Goal: Answer question/provide support: Share knowledge or assist other users

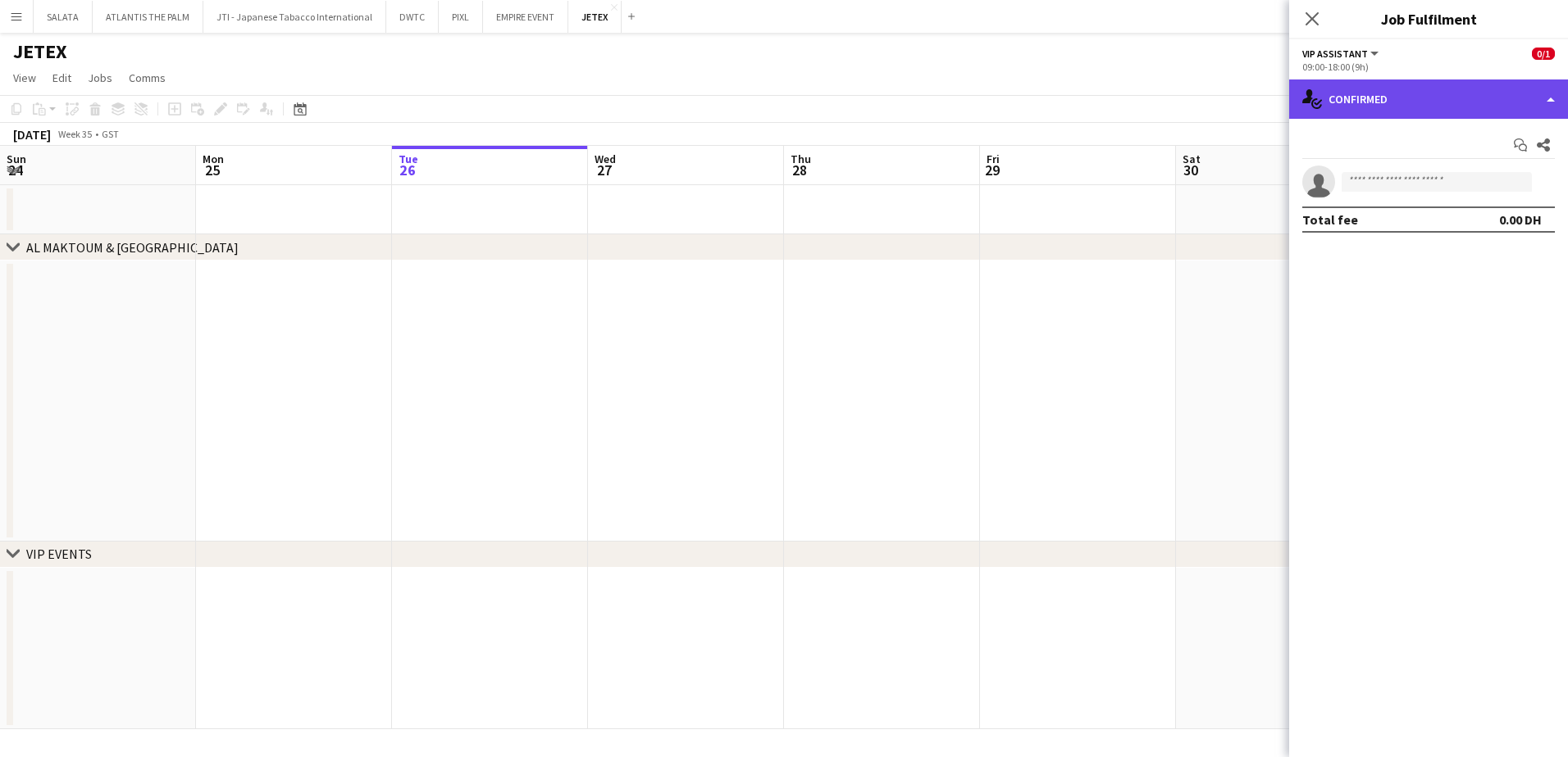
click at [1384, 81] on div "single-neutral-actions-check-2 Confirmed" at bounding box center [1428, 99] width 279 height 39
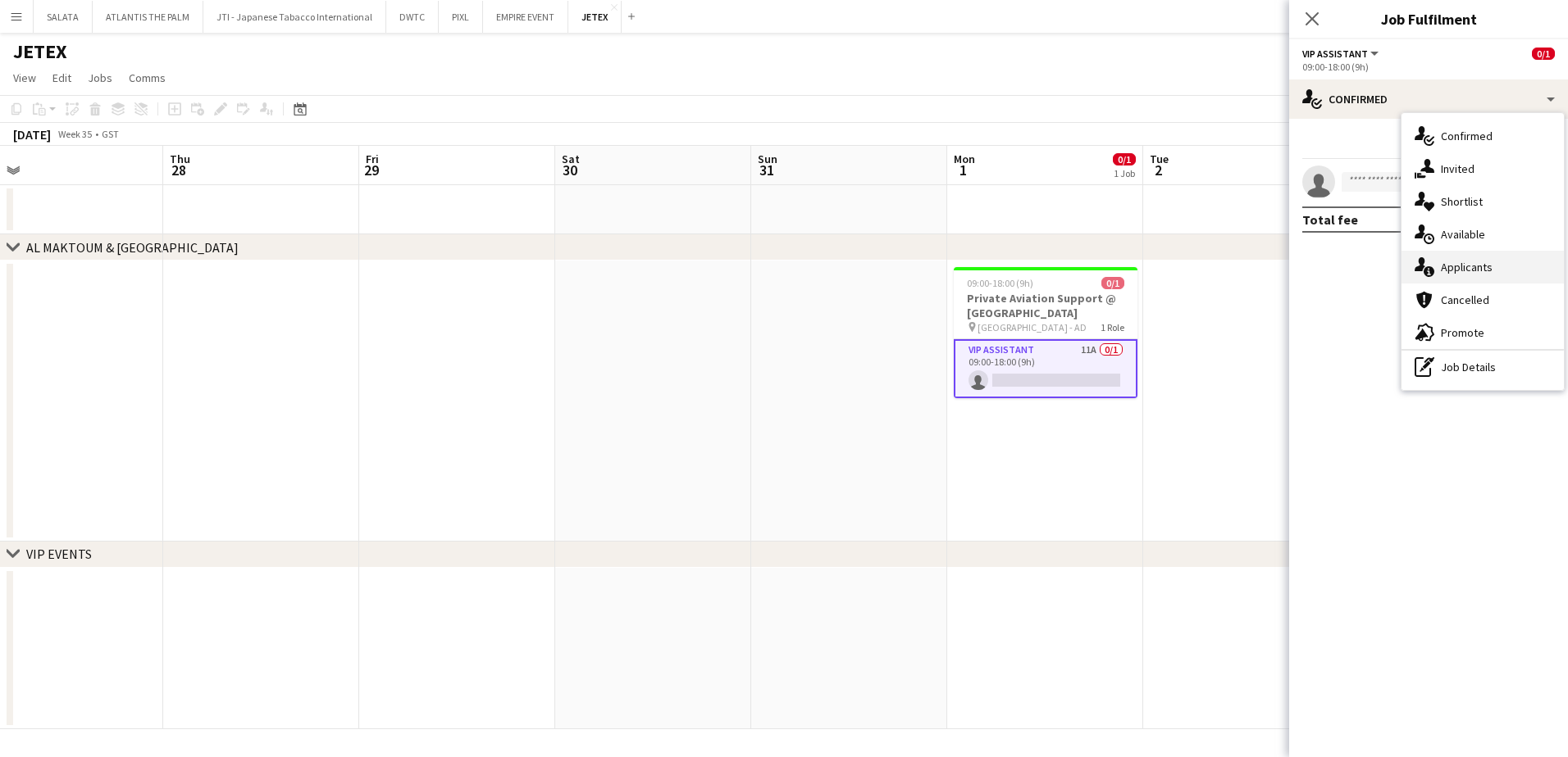
click at [1466, 279] on div "single-neutral-actions-information Applicants" at bounding box center [1483, 267] width 163 height 33
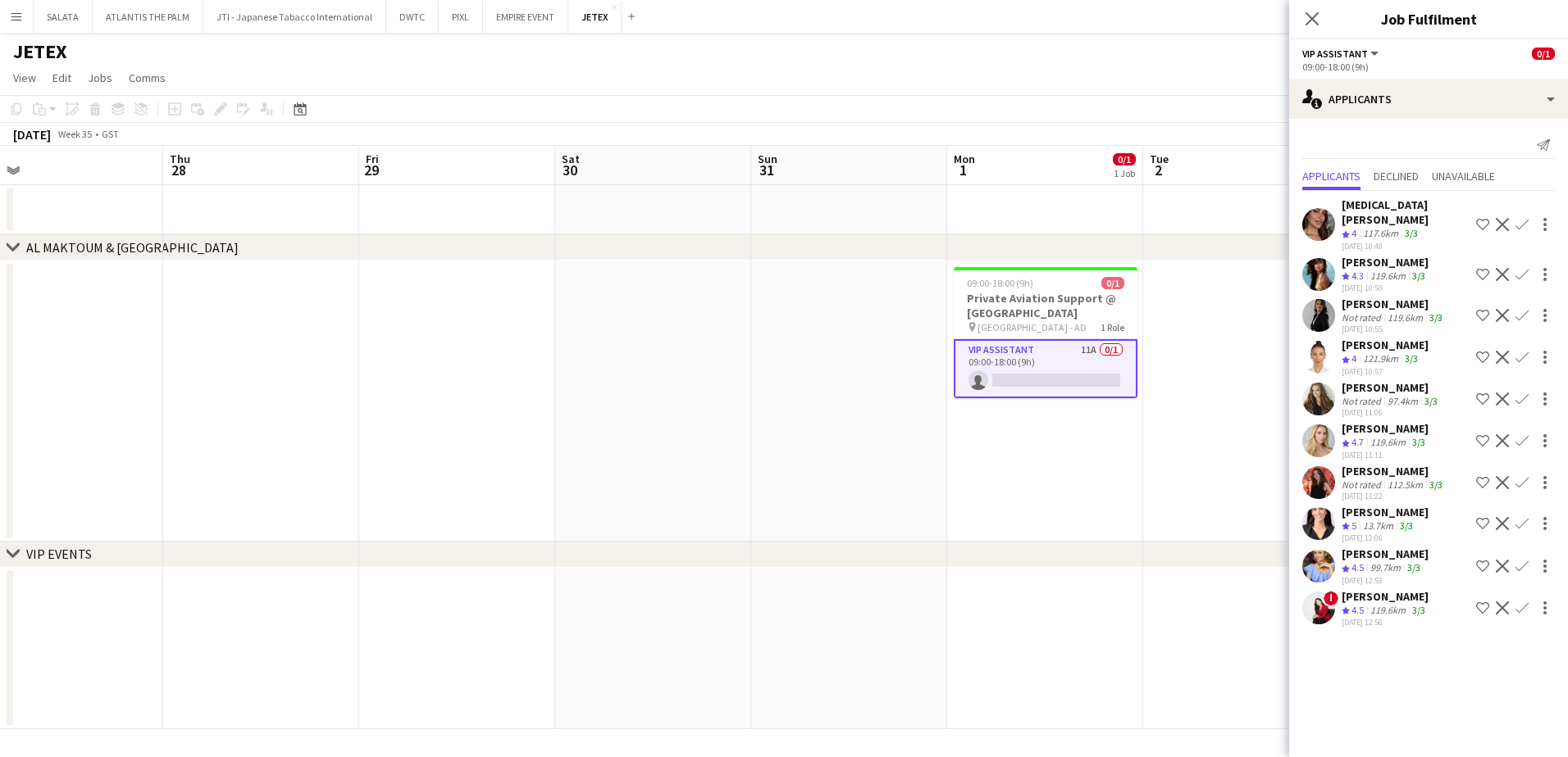
click at [1316, 592] on app-user-avatar at bounding box center [1318, 608] width 33 height 33
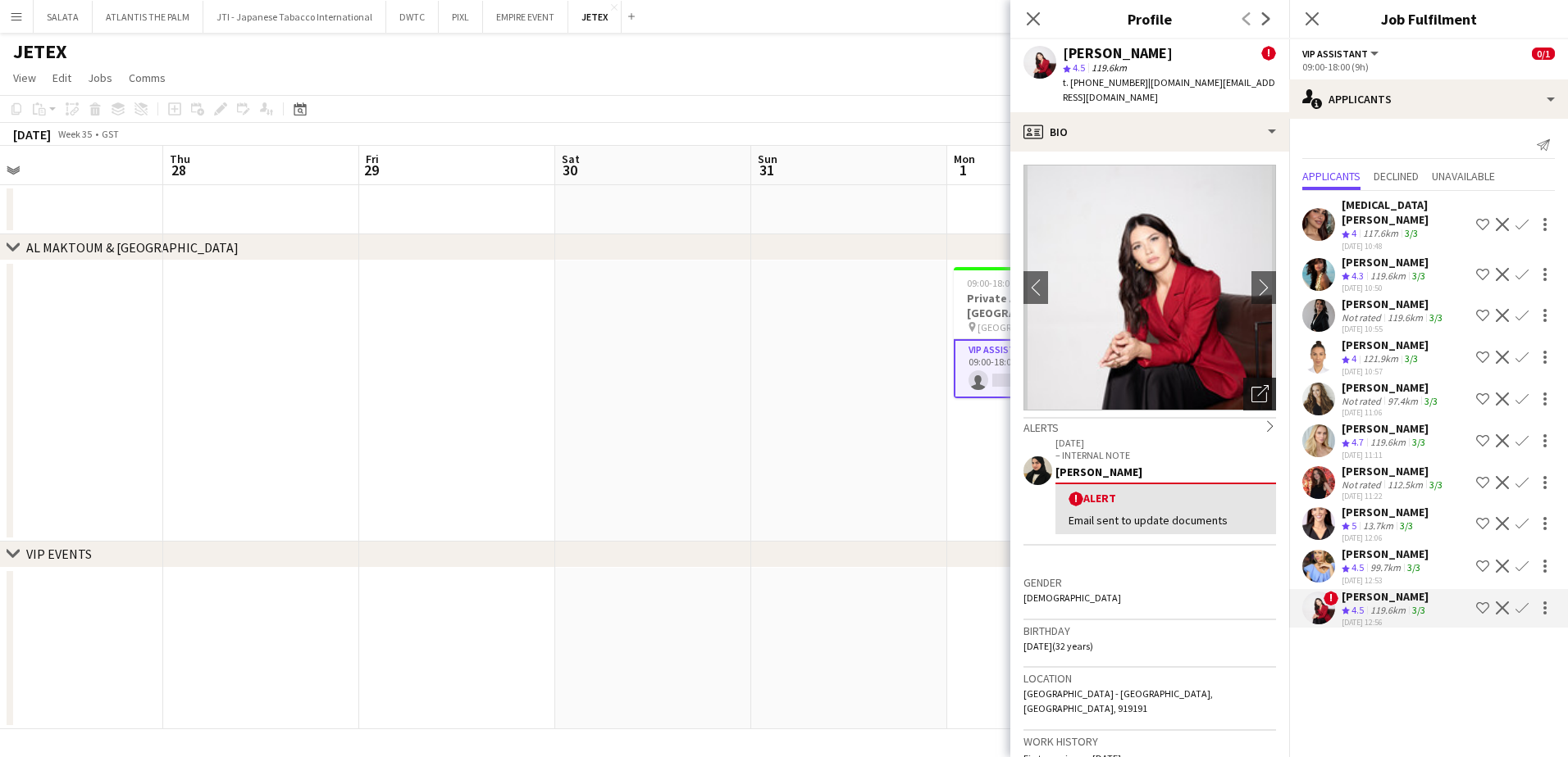
click at [1252, 386] on icon "Open photos pop-in" at bounding box center [1260, 394] width 17 height 17
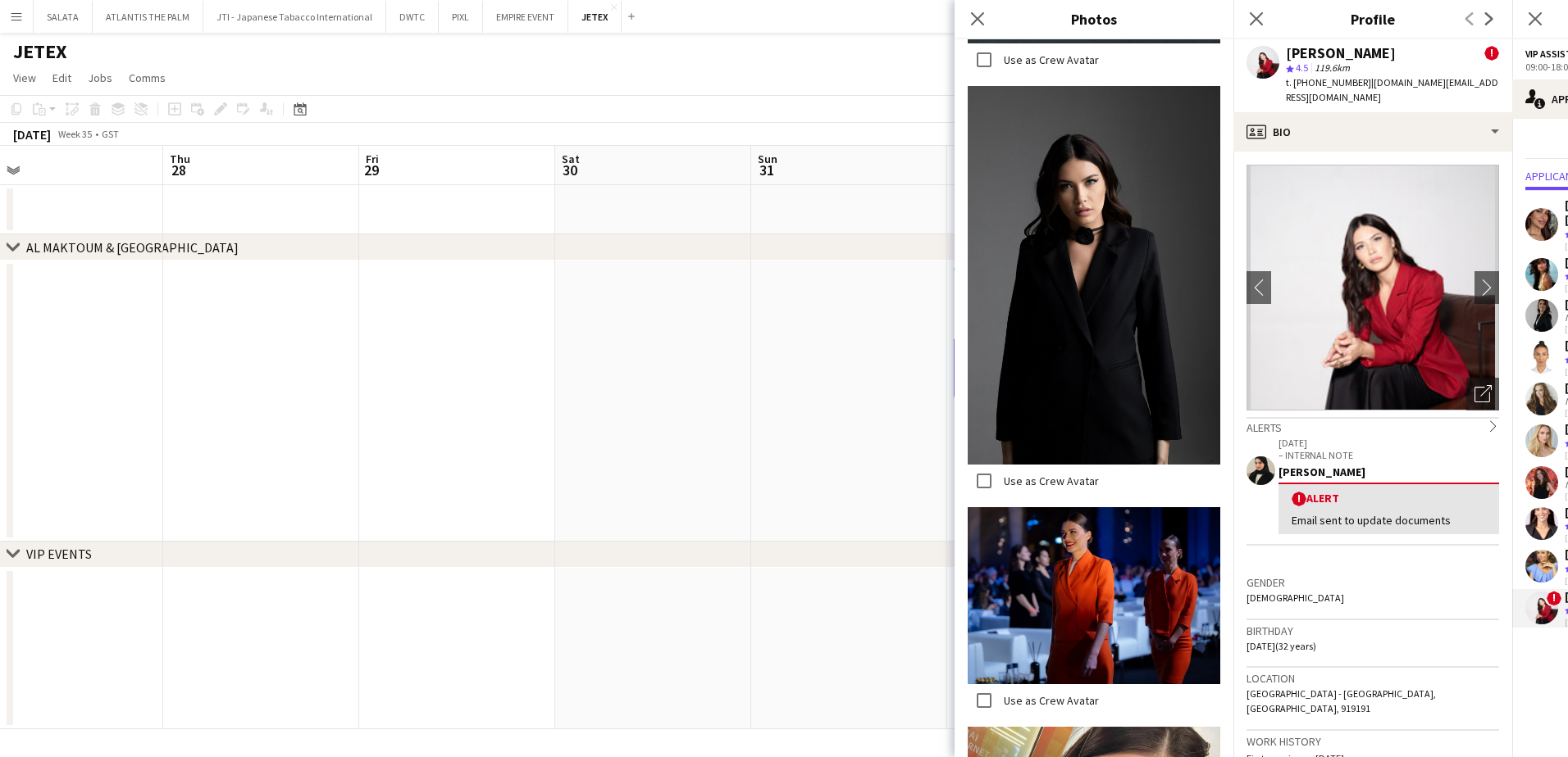
scroll to position [2459, 0]
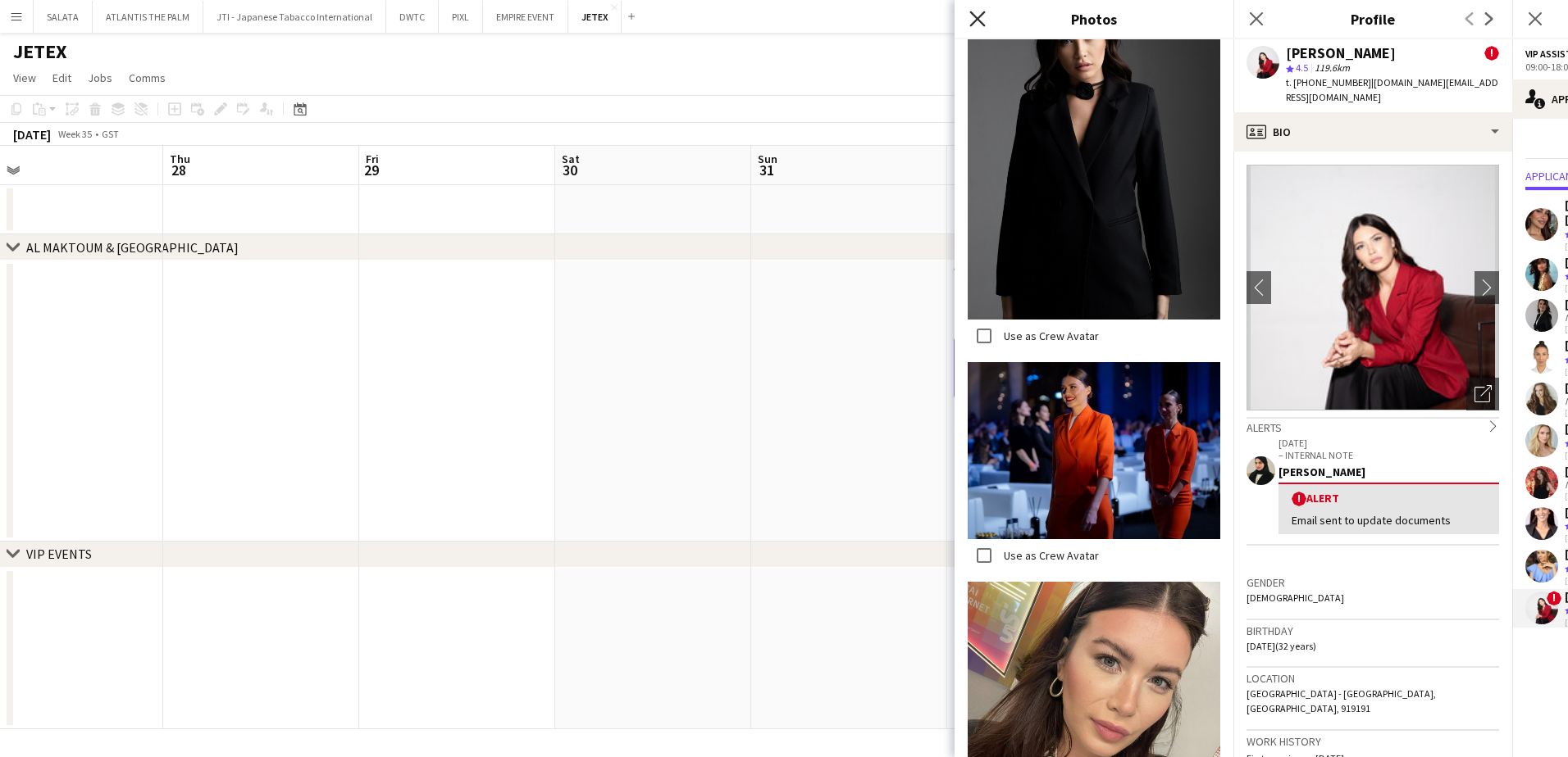
click at [970, 23] on icon "Close pop-in" at bounding box center [977, 19] width 16 height 16
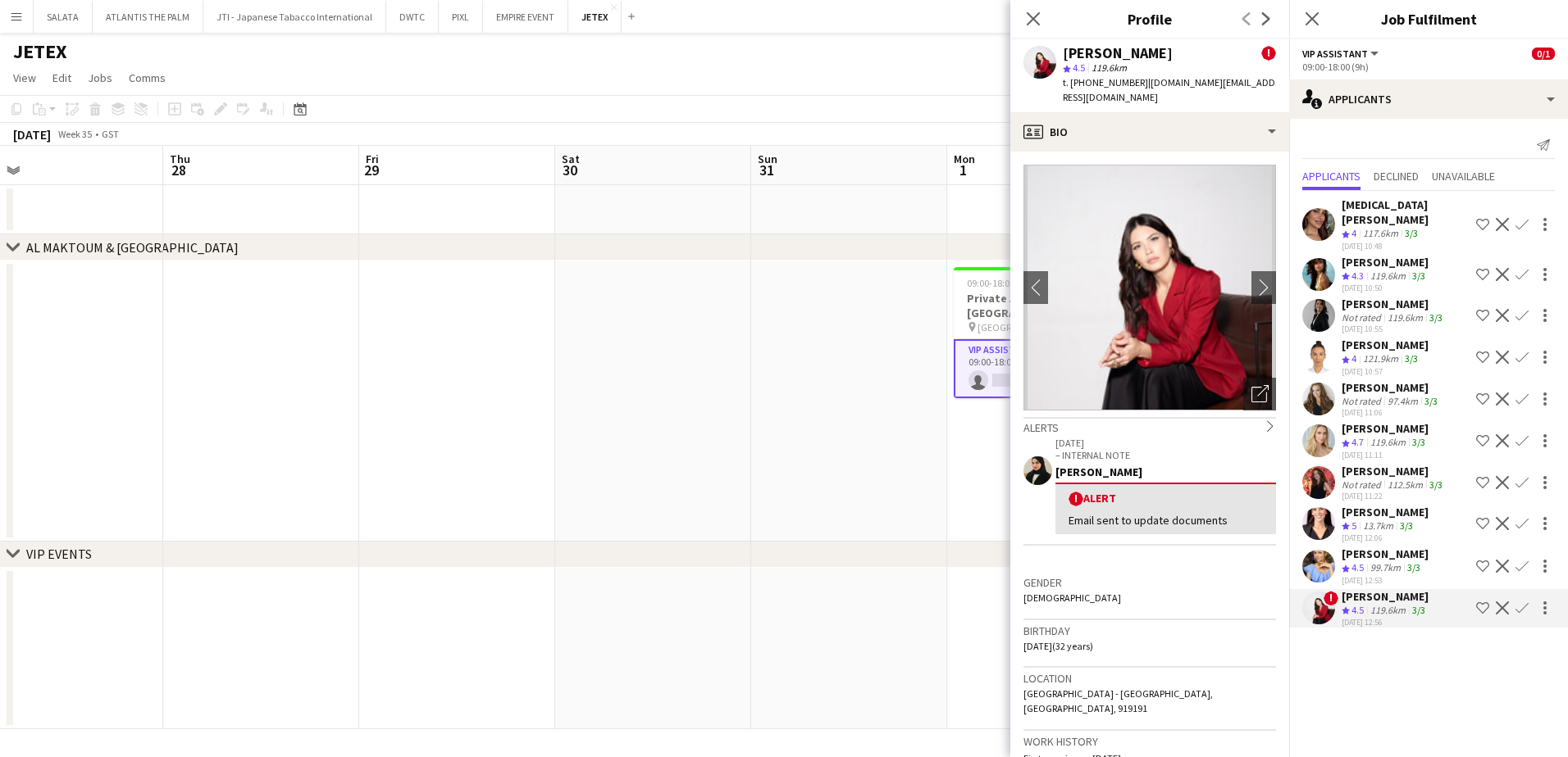
scroll to position [328, 0]
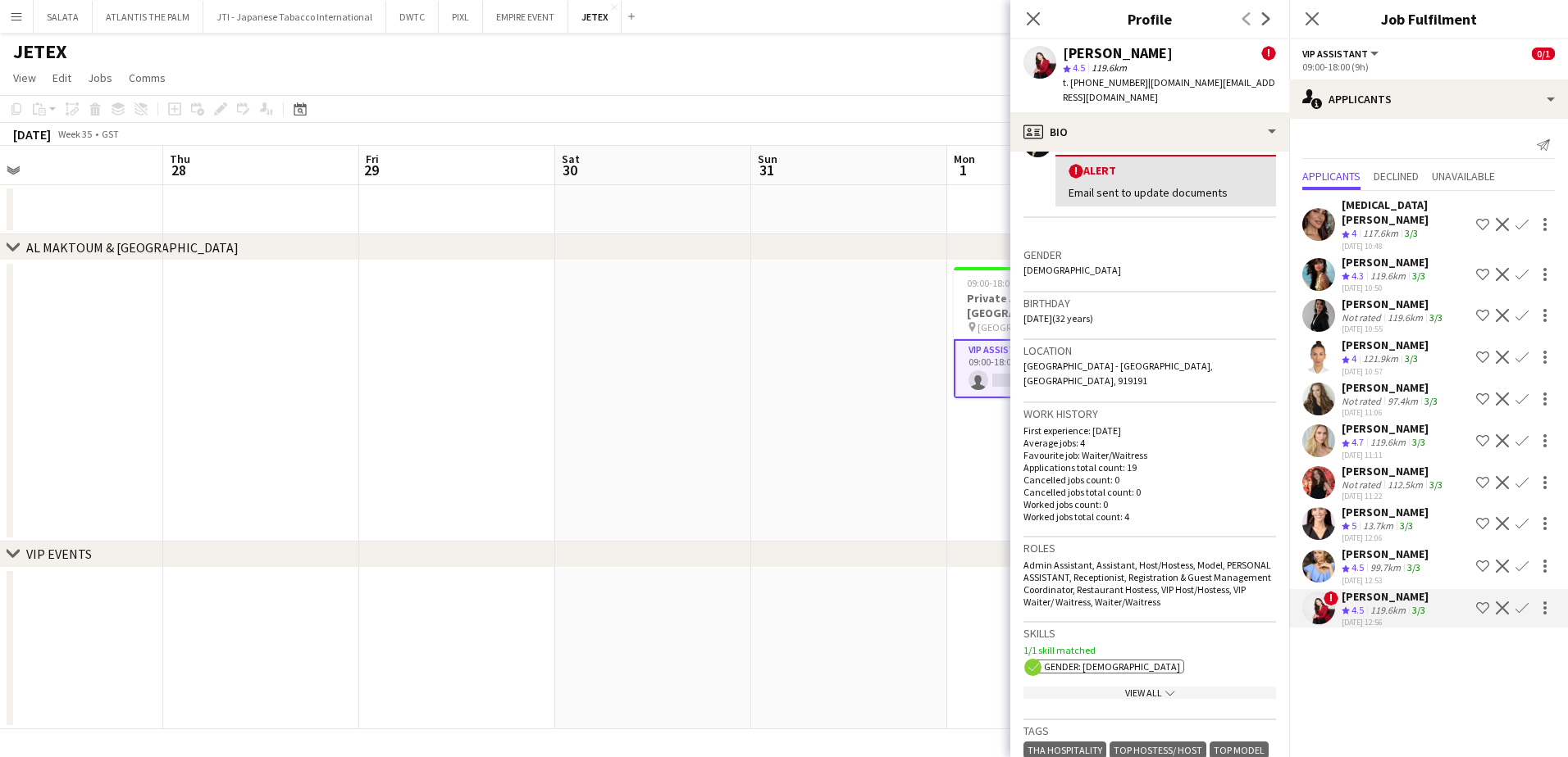
click at [1175, 687] on div "View All chevron-down" at bounding box center [1149, 693] width 252 height 12
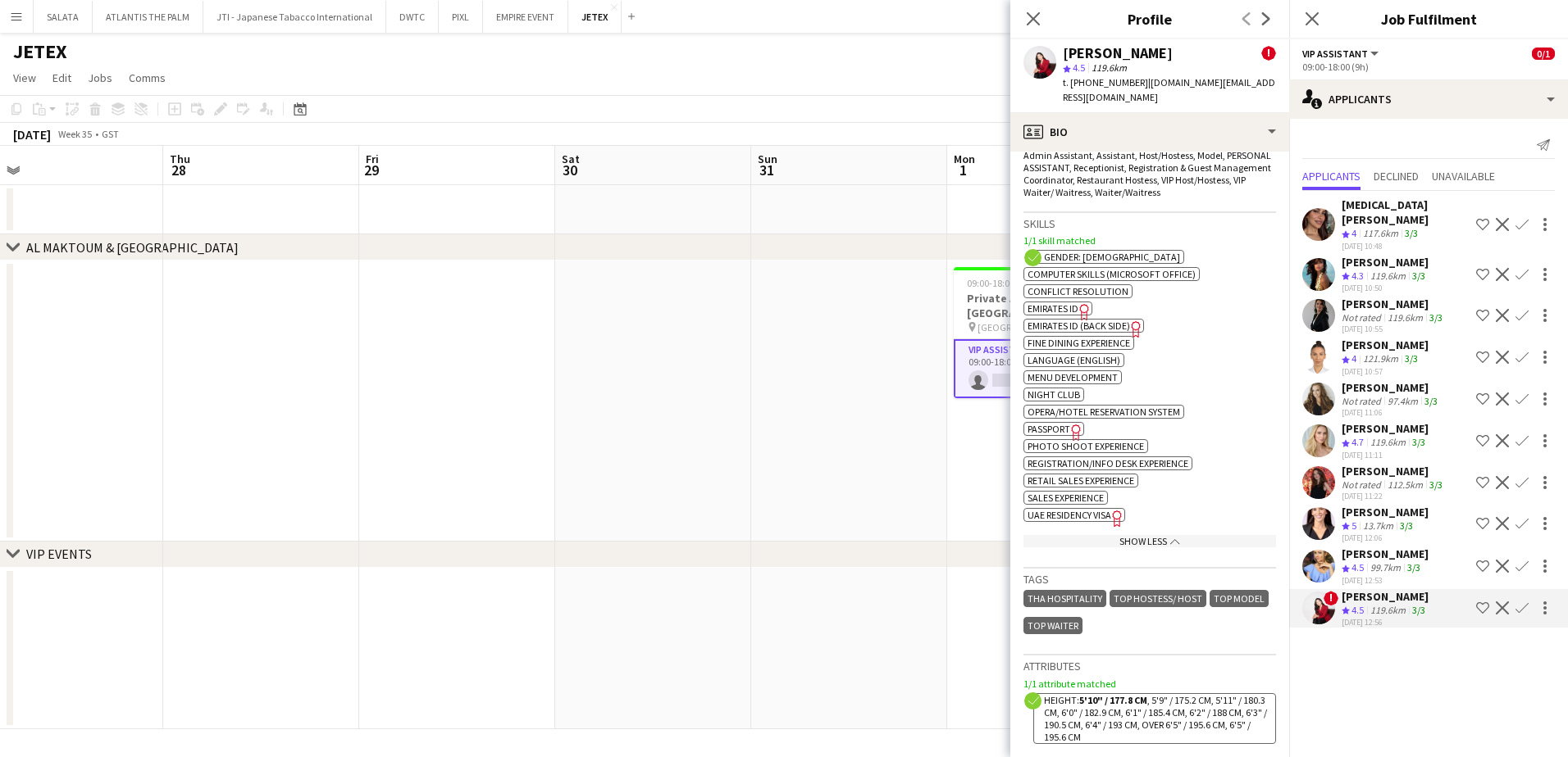
scroll to position [1065, 0]
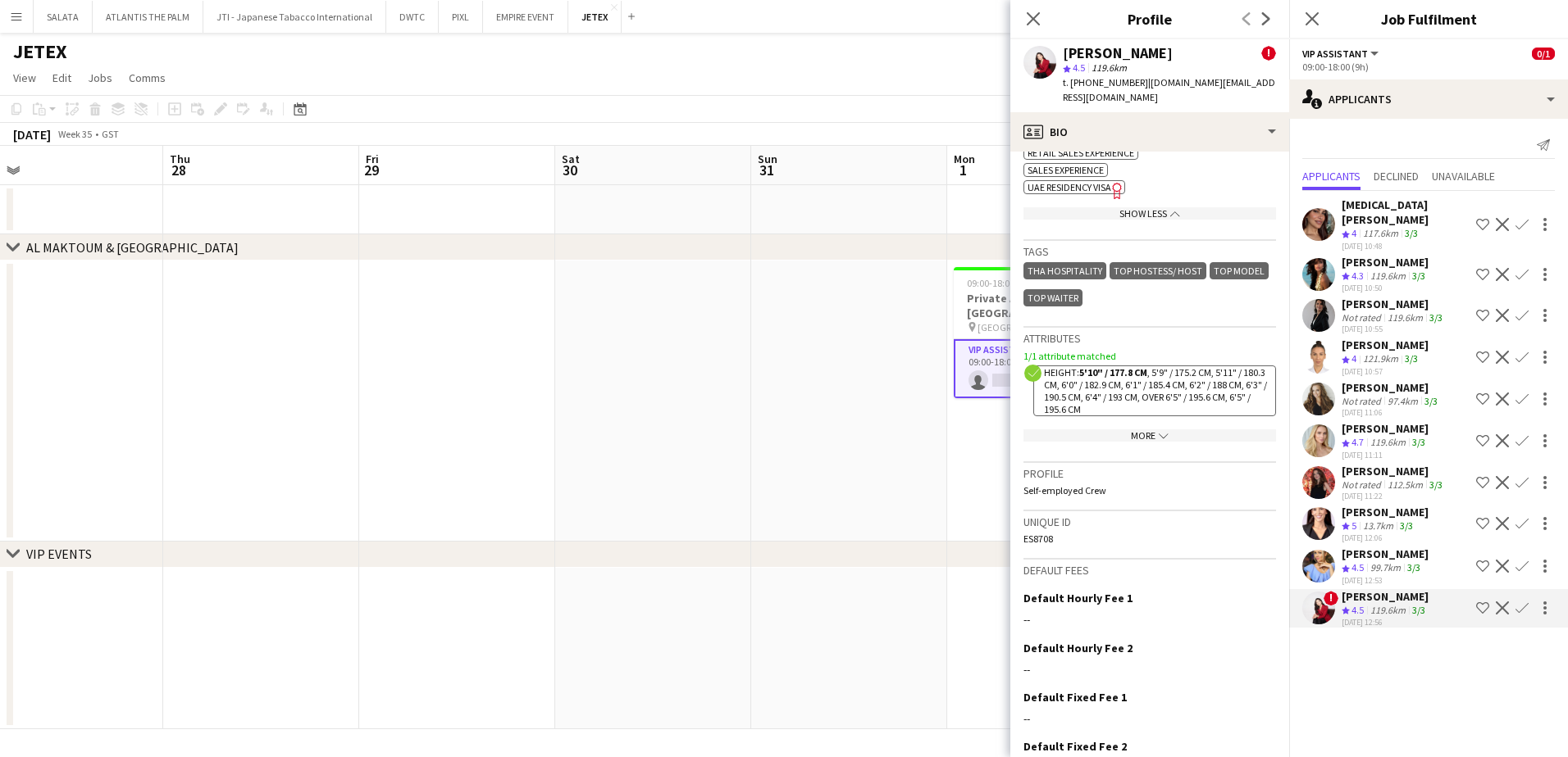
click at [1144, 429] on div "More chevron-down" at bounding box center [1149, 435] width 252 height 12
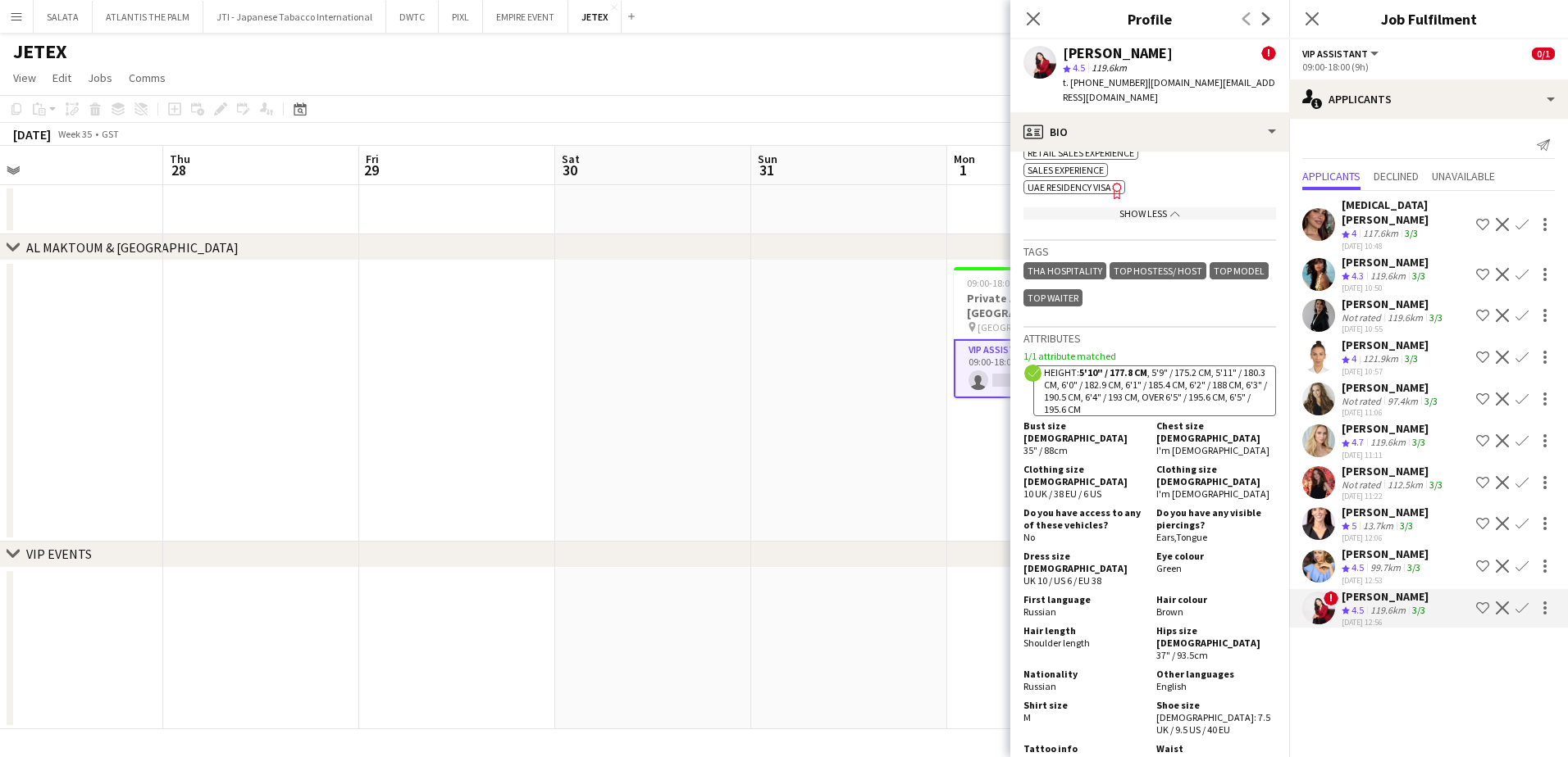
click at [1323, 551] on app-user-avatar at bounding box center [1318, 566] width 33 height 33
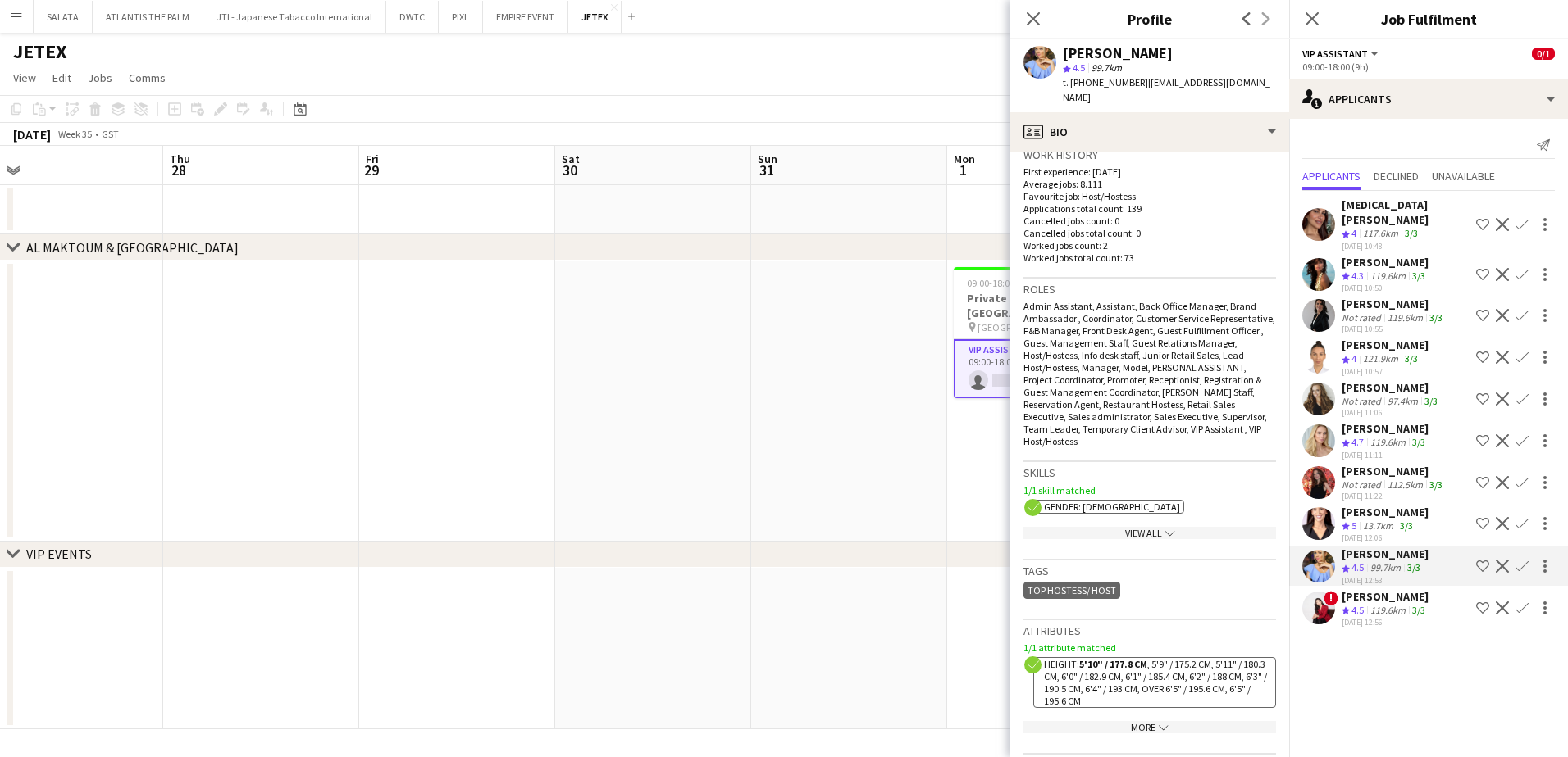
scroll to position [492, 0]
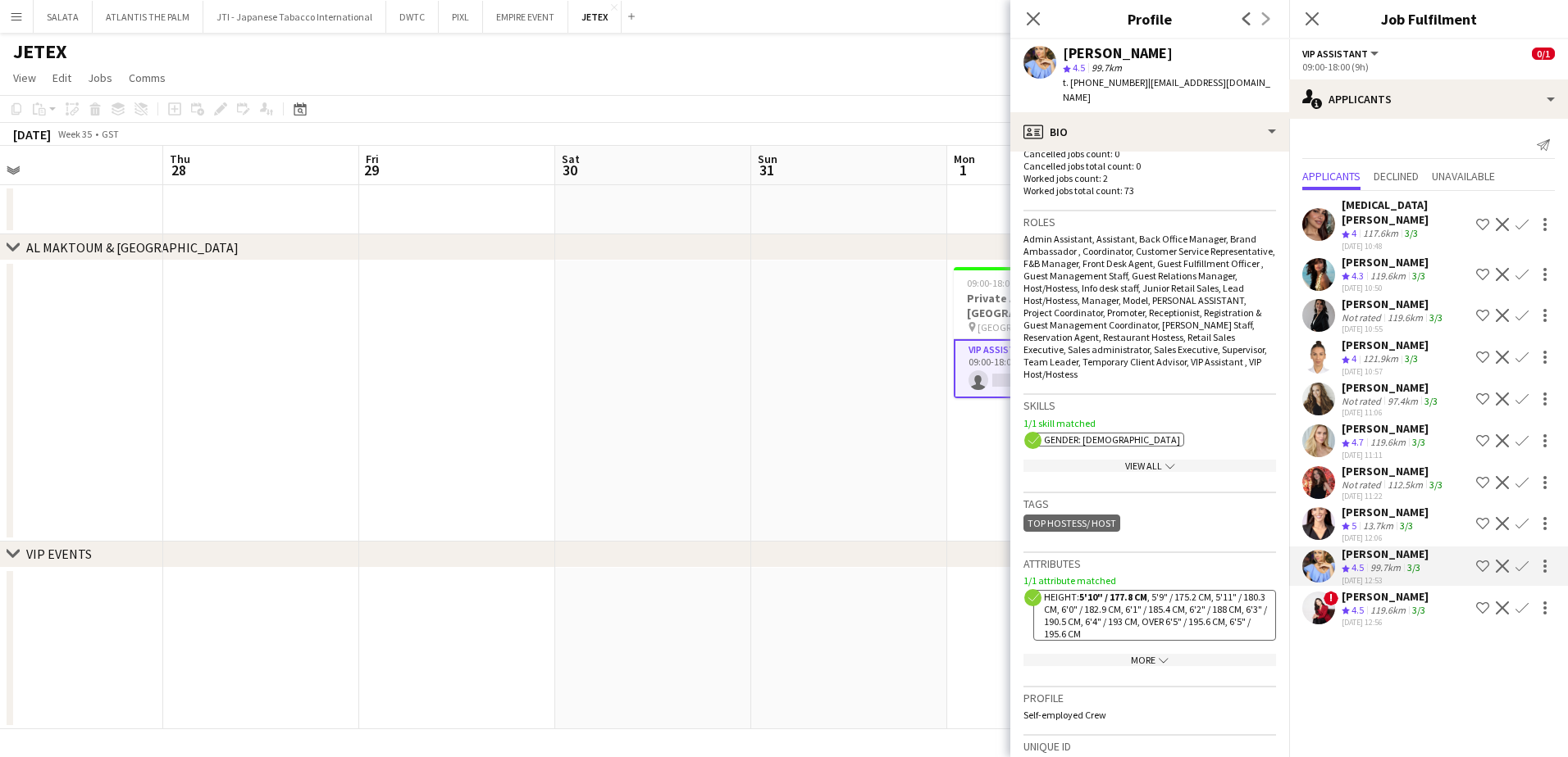
click at [1165, 461] on icon "chevron-down" at bounding box center [1170, 466] width 10 height 10
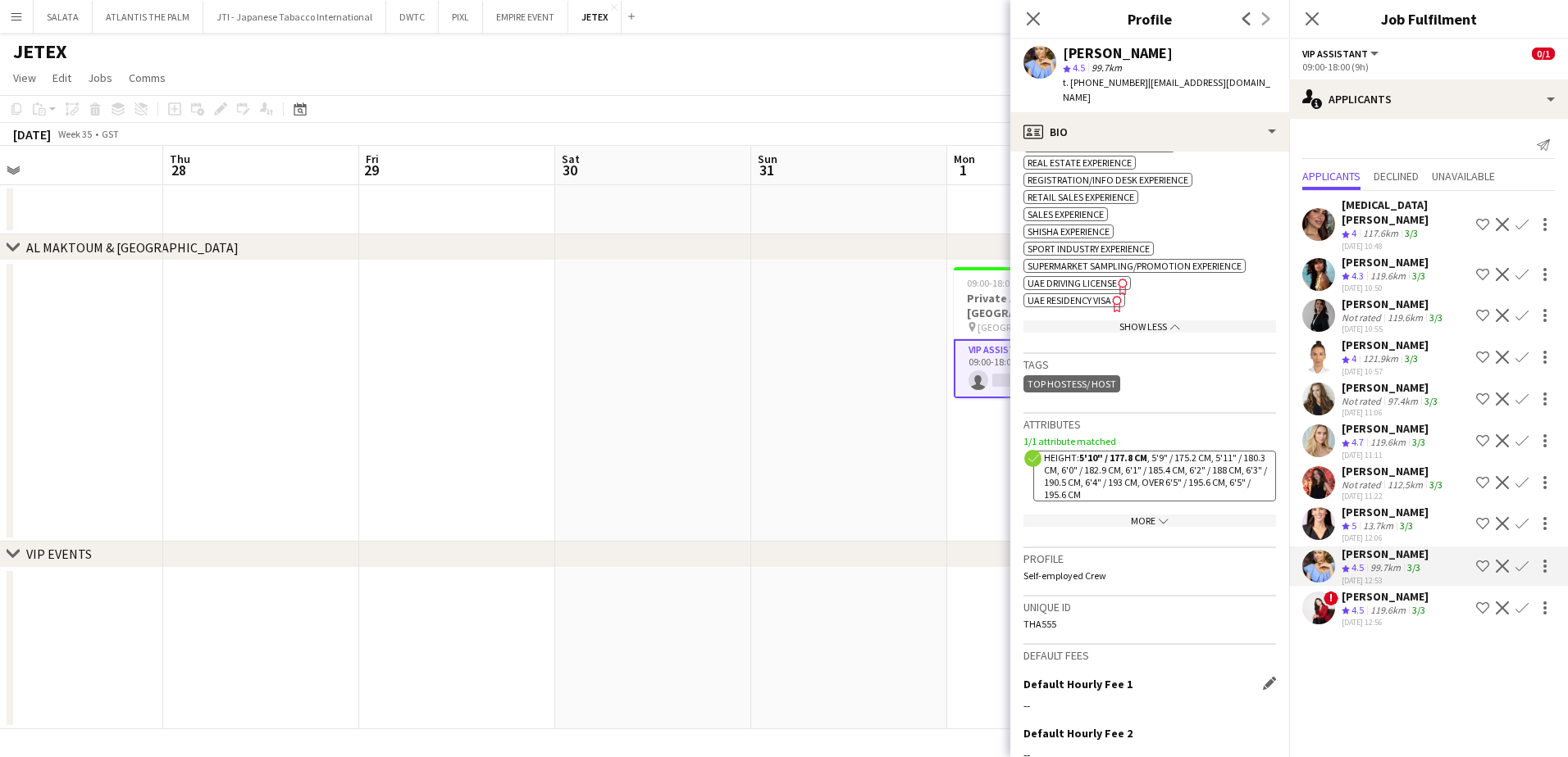
scroll to position [1277, 0]
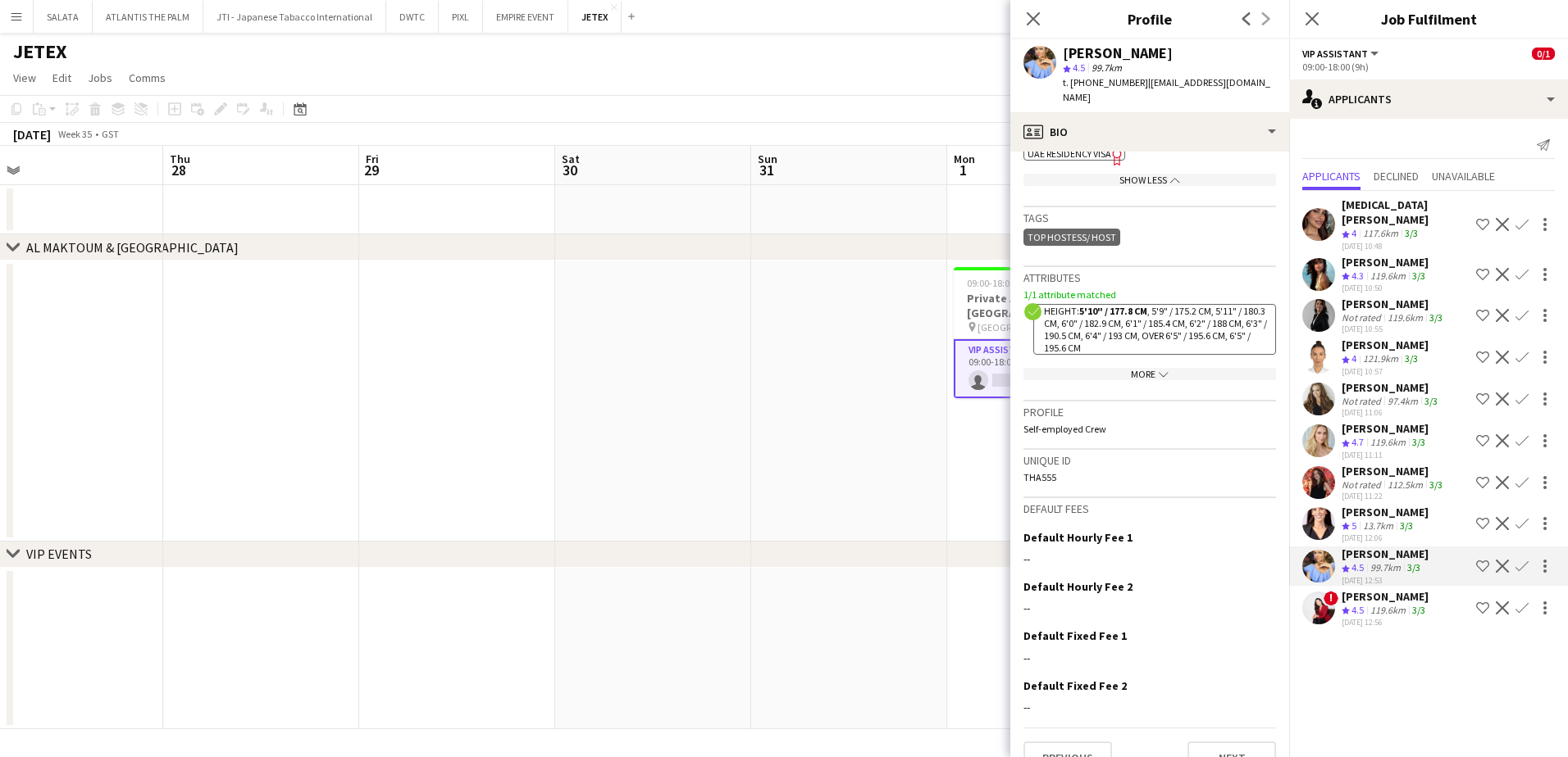
click at [1156, 368] on app-icon "chevron-down" at bounding box center [1162, 374] width 13 height 12
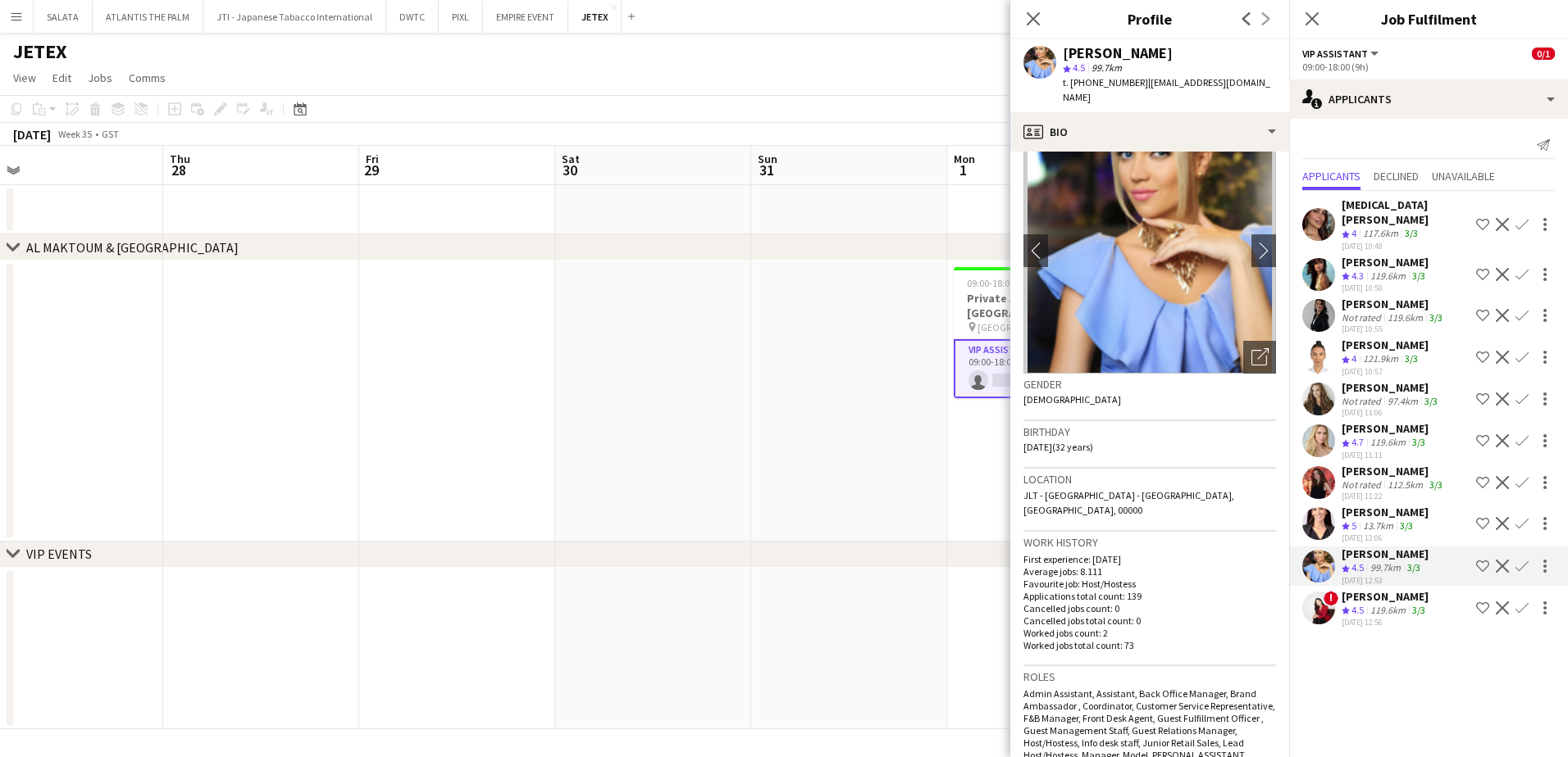
scroll to position [0, 0]
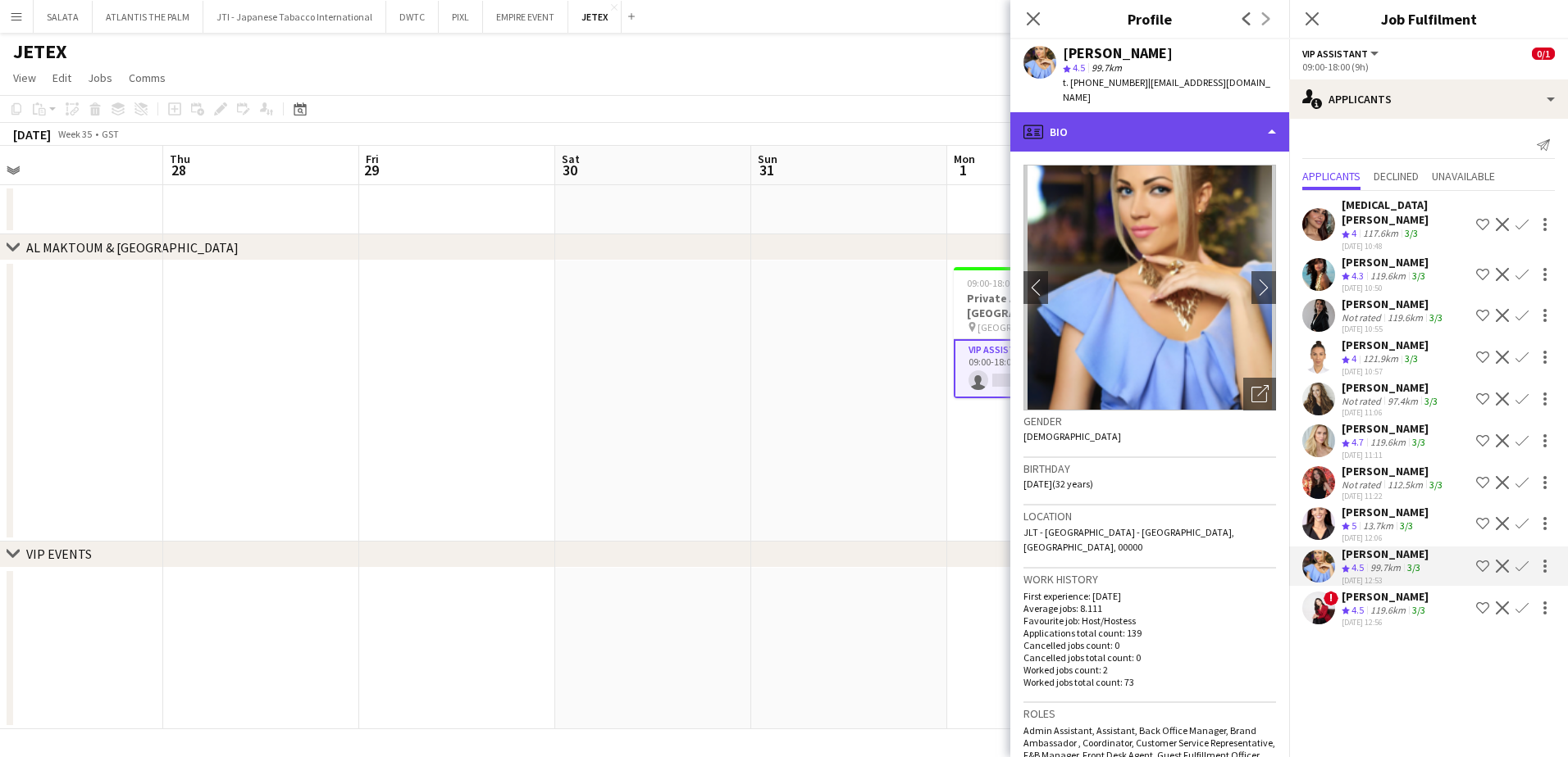
click at [1092, 115] on div "profile Bio" at bounding box center [1150, 131] width 279 height 39
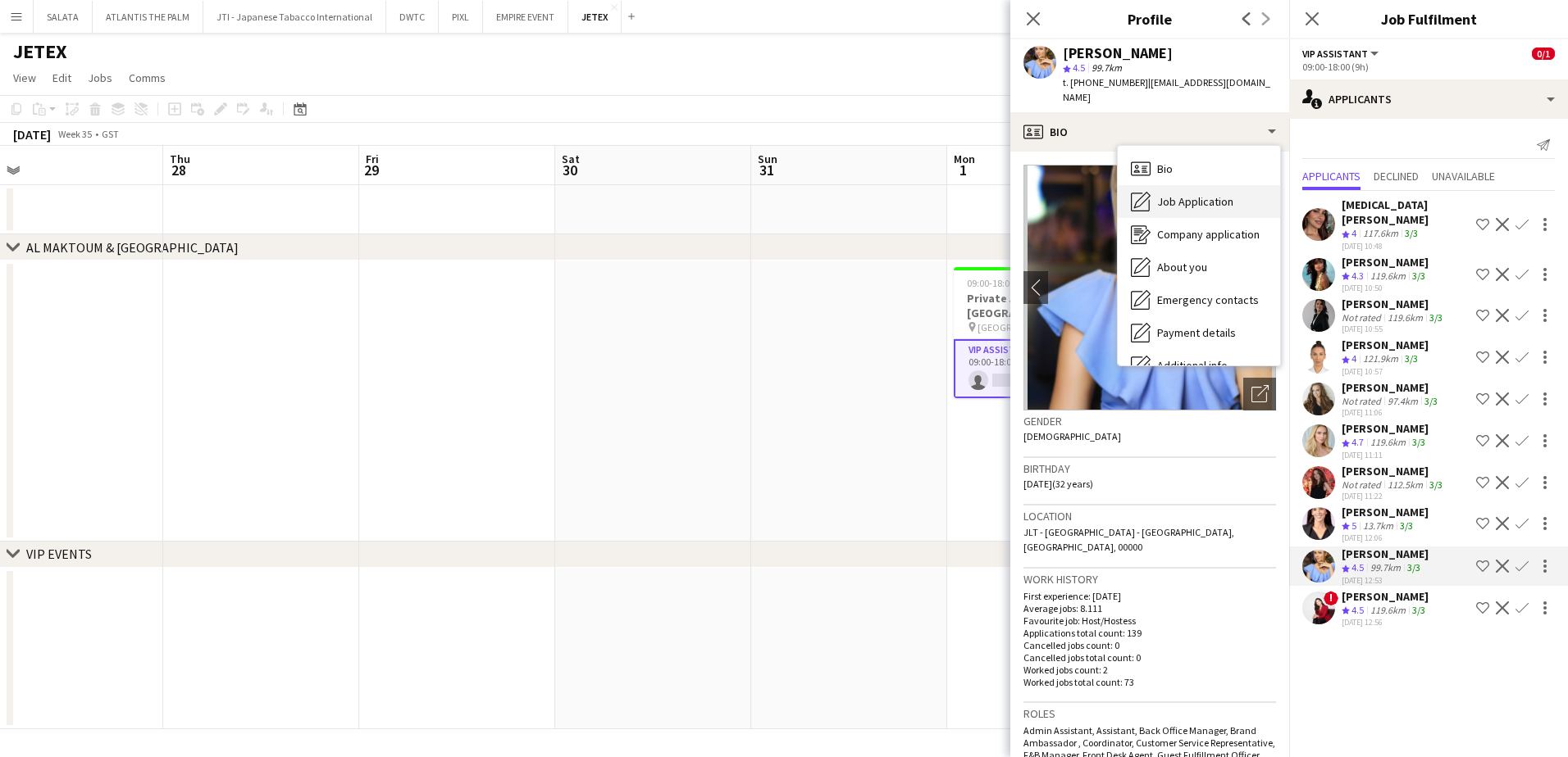
click at [1157, 195] on span "Job Application" at bounding box center [1196, 202] width 76 height 15
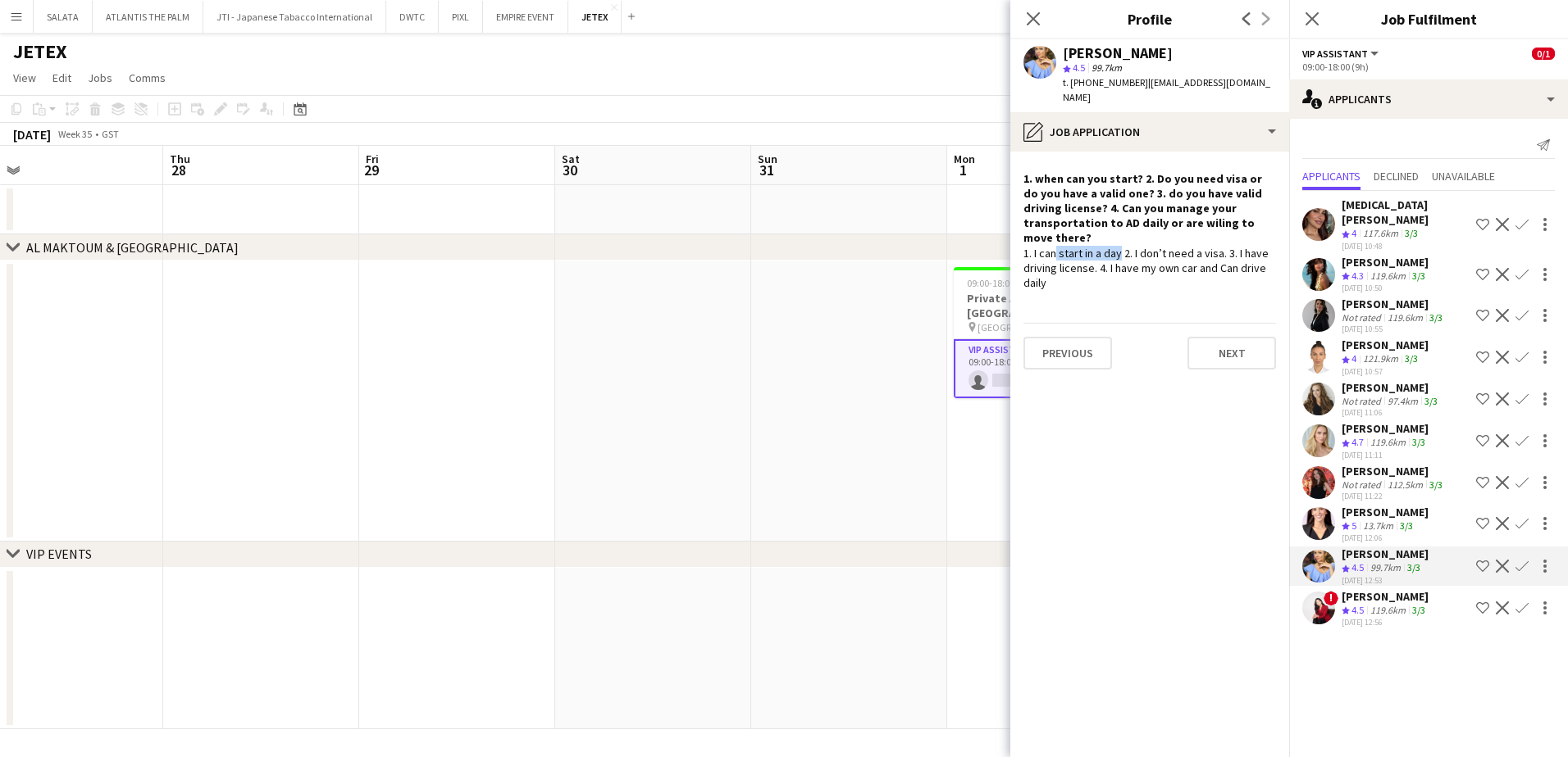
drag, startPoint x: 1048, startPoint y: 227, endPoint x: 1114, endPoint y: 220, distance: 66.4
click at [1114, 246] on div "1. I can start in a day 2. I don’t need a visa. 3. I have driving license. 4. I…" at bounding box center [1149, 268] width 252 height 45
drag, startPoint x: 1141, startPoint y: 241, endPoint x: 1186, endPoint y: 249, distance: 45.7
click at [1186, 249] on div "1. I can start in a day 2. I don’t need a visa. 3. I have driving license. 4. I…" at bounding box center [1149, 268] width 252 height 45
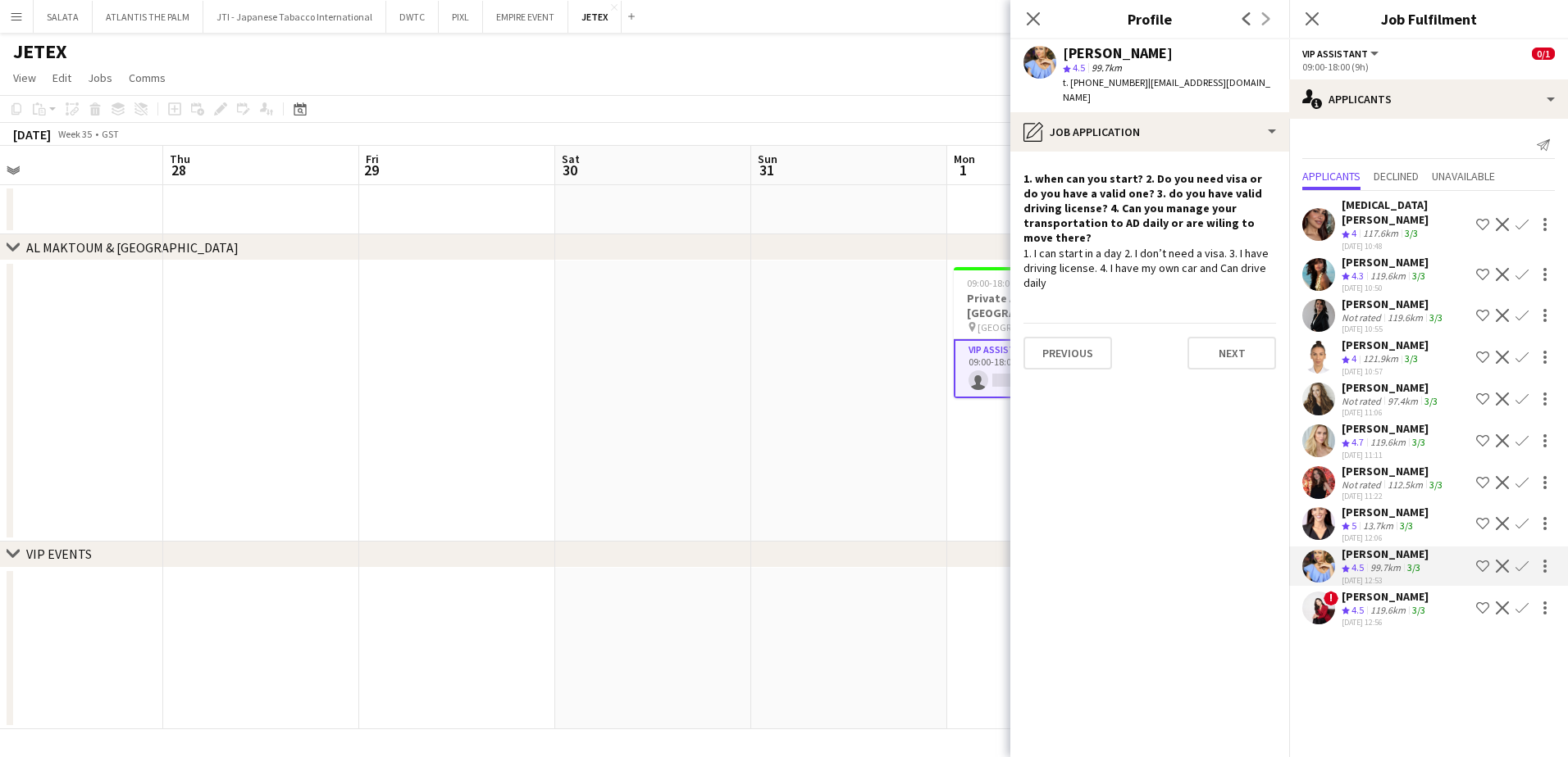
click at [1187, 249] on div "1. I can start in a day 2. I don’t need a visa. 3. I have driving license. 4. I…" at bounding box center [1149, 268] width 252 height 45
drag, startPoint x: 1029, startPoint y: 16, endPoint x: 1116, endPoint y: 47, distance: 92.4
click at [1028, 16] on icon "Close pop-in" at bounding box center [1033, 19] width 13 height 13
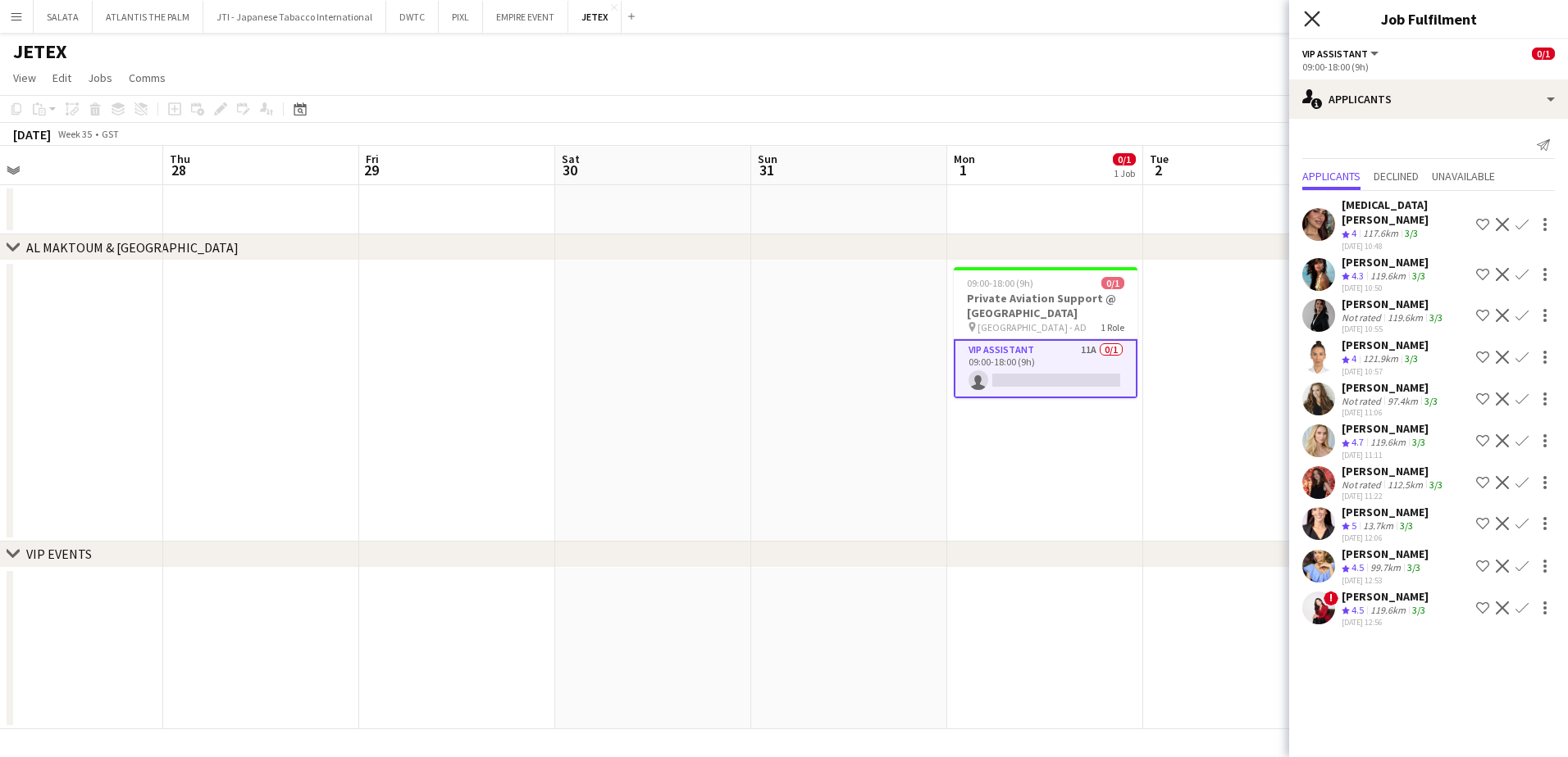
click at [1315, 21] on icon at bounding box center [1312, 19] width 16 height 16
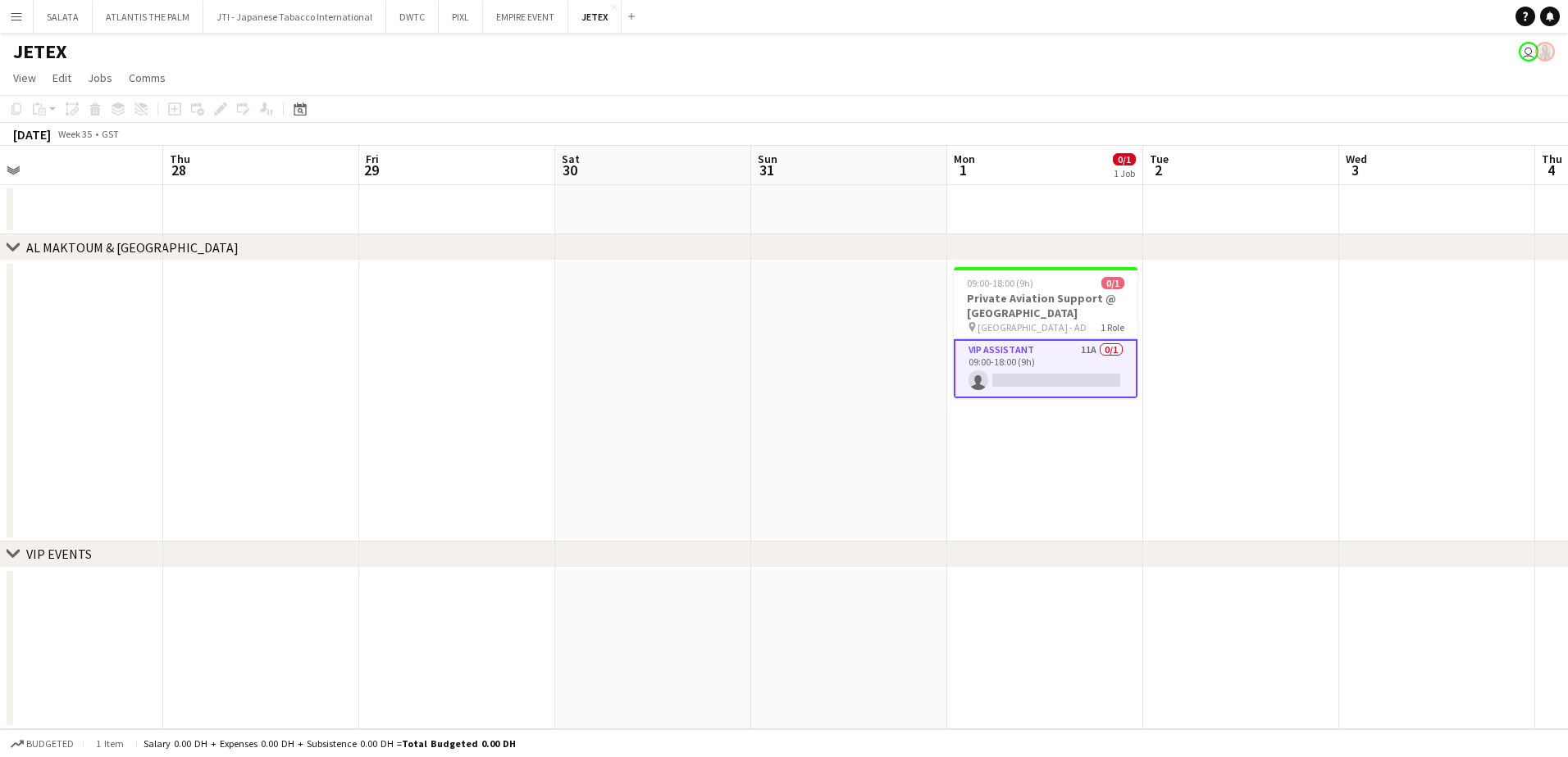
click at [1042, 214] on app-date-cell at bounding box center [1045, 209] width 196 height 49
